Goal: Check status: Check status

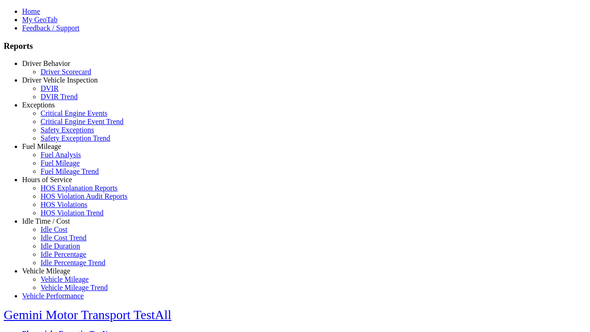
click at [53, 225] on link "Idle Time / Cost" at bounding box center [46, 221] width 48 height 8
click at [60, 259] on link "Idle Percentage Trend" at bounding box center [73, 263] width 65 height 8
select select "**"
type input "*********"
